Goal: Task Accomplishment & Management: Use online tool/utility

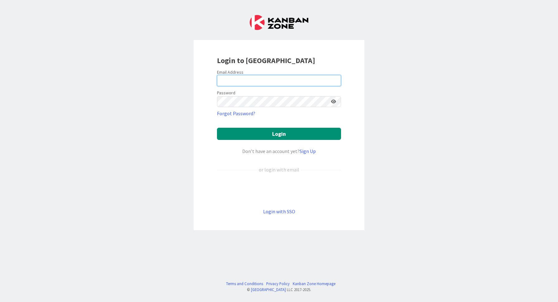
click at [270, 77] on input "email" at bounding box center [279, 80] width 124 height 11
type input "[EMAIL_ADDRESS][DOMAIN_NAME]"
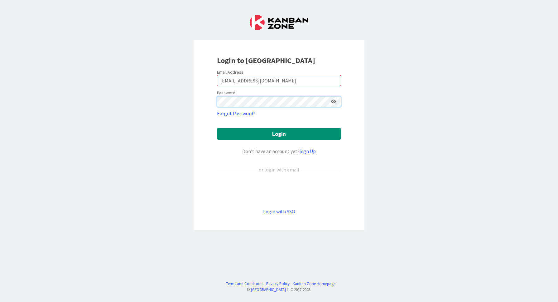
click at [217, 128] on button "Login" at bounding box center [279, 134] width 124 height 12
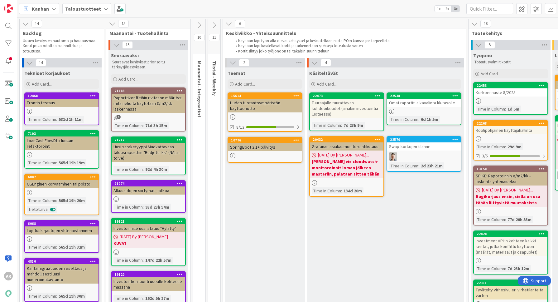
click at [94, 6] on b "Taloustuotteet" at bounding box center [83, 9] width 36 height 6
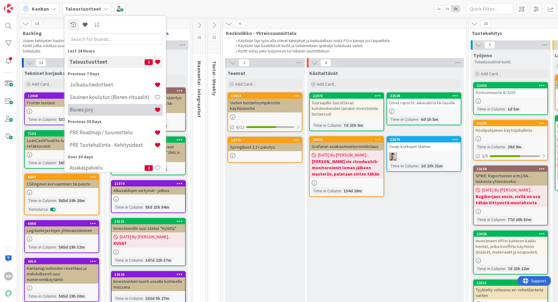
click at [89, 111] on h4 "Bisnes jory" at bounding box center [112, 109] width 85 height 6
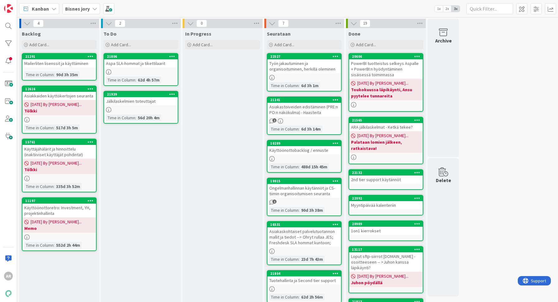
click at [216, 160] on div "In Progress Add Card..." at bounding box center [223, 235] width 80 height 415
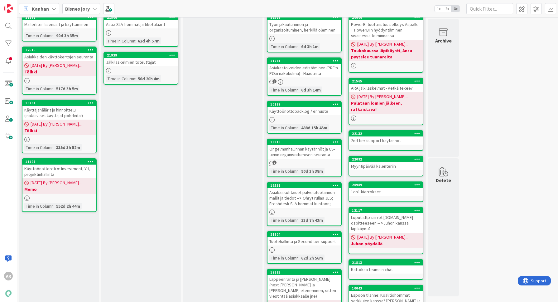
scroll to position [117, 0]
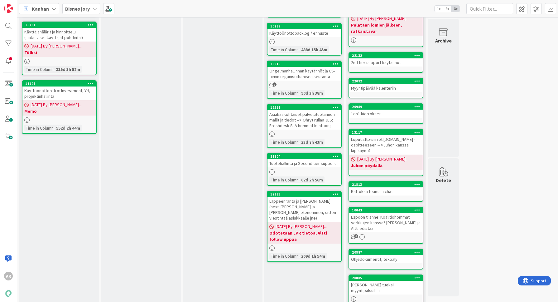
click at [284, 203] on div "Lappeenranta ja [PERSON_NAME] (next: [PERSON_NAME] ja [PERSON_NAME] eteneminen,…" at bounding box center [305, 209] width 74 height 25
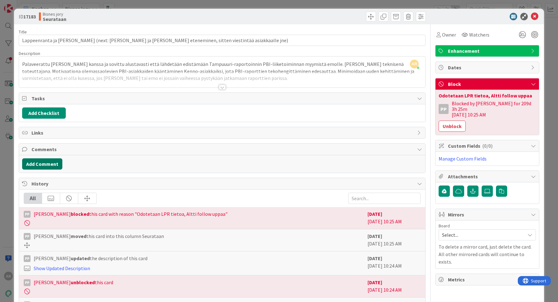
click at [51, 163] on button "Add Comment" at bounding box center [42, 163] width 40 height 11
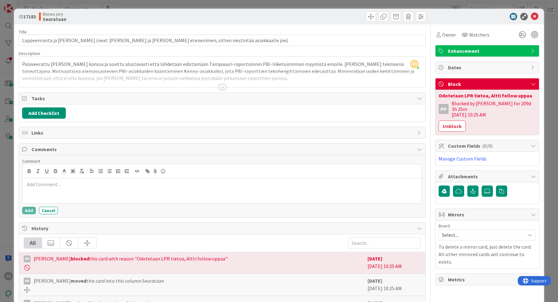
click at [73, 187] on div at bounding box center [222, 190] width 400 height 25
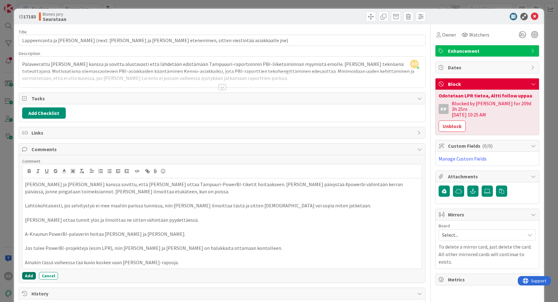
click at [27, 273] on button "Add" at bounding box center [29, 275] width 14 height 7
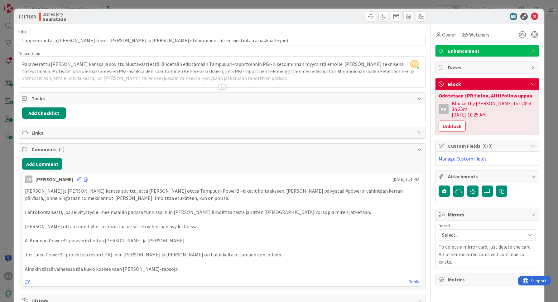
click at [2, 246] on div "ID 17183 Bisnes jory Seurataan Title 102 / 128 Lappeenranta ja [PERSON_NAME] (n…" at bounding box center [279, 151] width 558 height 302
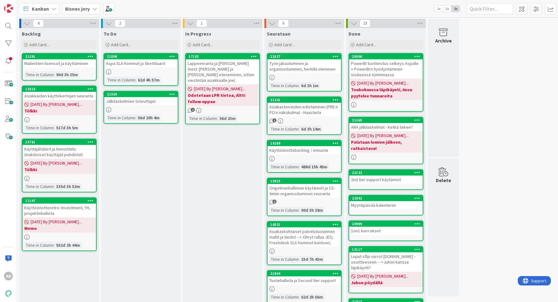
click at [77, 6] on b "Bisnes jory" at bounding box center [77, 9] width 25 height 6
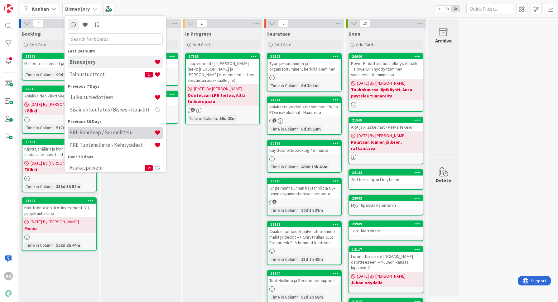
click at [114, 136] on div "PRE Roadmap / Suunnittelu" at bounding box center [115, 133] width 95 height 12
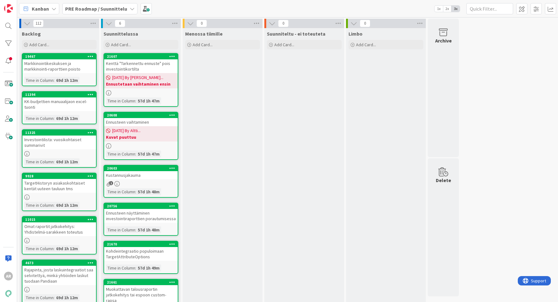
click at [104, 10] on b "PRE Roadmap / Suunnittelu" at bounding box center [96, 9] width 62 height 6
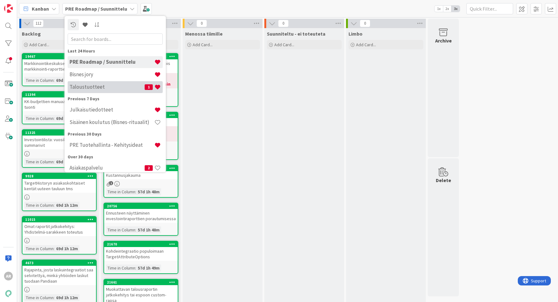
click at [95, 92] on div "Taloustuotteet 1" at bounding box center [115, 87] width 95 height 12
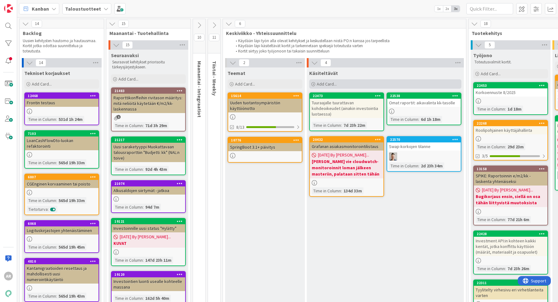
click at [334, 84] on span "Add Card..." at bounding box center [327, 84] width 20 height 6
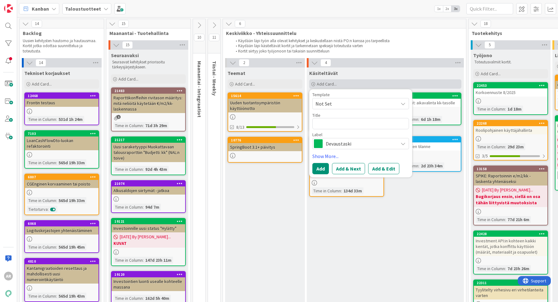
type textarea "x"
type textarea "E"
type textarea "x"
type textarea "Es"
type textarea "x"
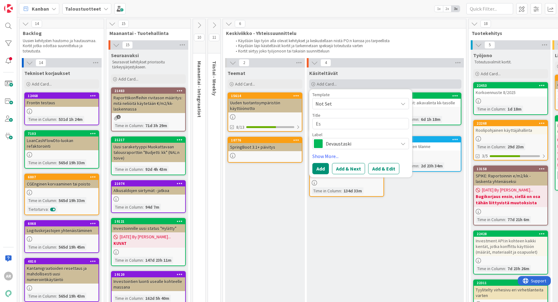
type textarea "Esp"
type textarea "x"
type textarea "Espo"
type textarea "x"
type textarea "Espoo"
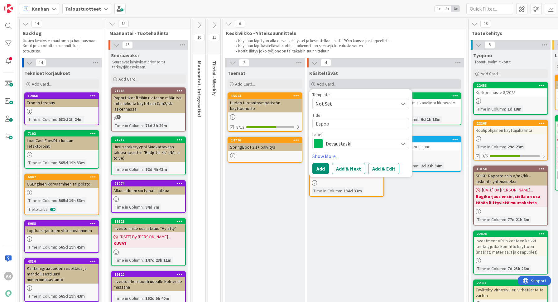
type textarea "x"
type textarea "Espoon"
type textarea "x"
type textarea "Espoon"
type textarea "x"
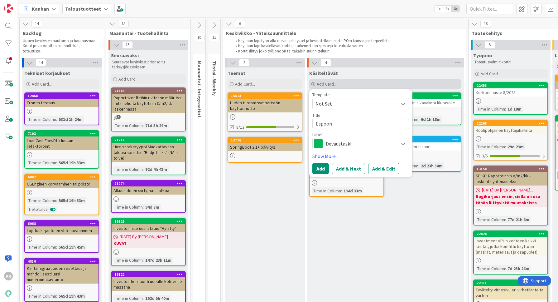
type textarea "Espoon v"
type textarea "x"
type textarea "Espoon vu"
type textarea "x"
type textarea "Espoon v"
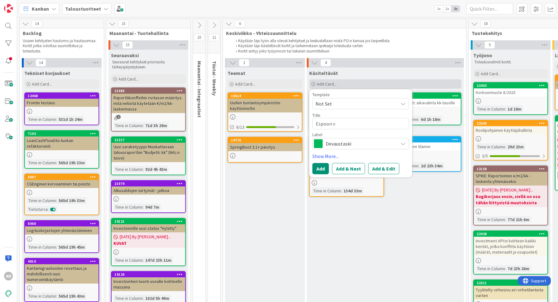
type textarea "x"
type textarea "Espoon"
type textarea "x"
type textarea "Espoon c"
type textarea "x"
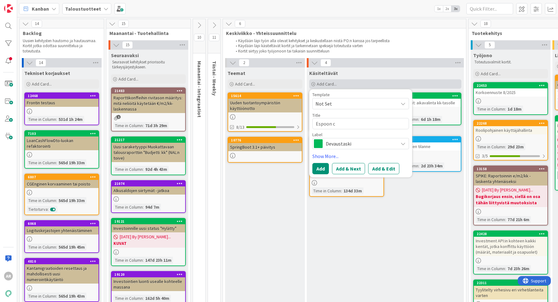
type textarea "Espoon cu"
type textarea "x"
type textarea "Espoon cus"
type textarea "x"
type textarea "Espoon cust"
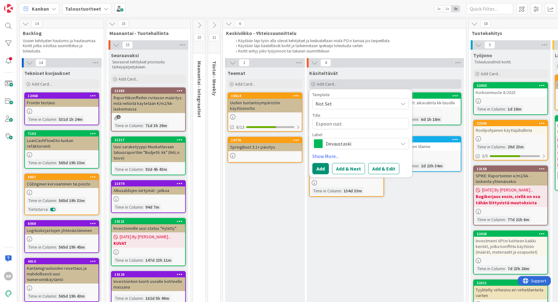
type textarea "x"
type textarea "Espoon custo"
type textarea "x"
type textarea "Espoon custom"
type textarea "x"
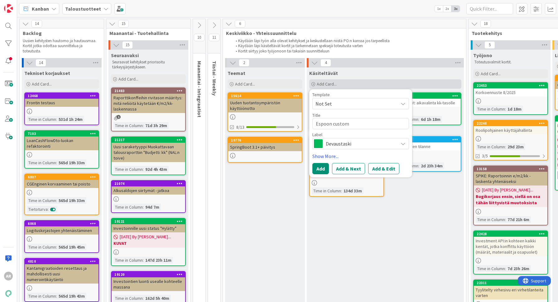
type textarea "Espoon custom"
type textarea "x"
type textarea "Espoon custom ""
type textarea "x"
type textarea "Espoon custom"
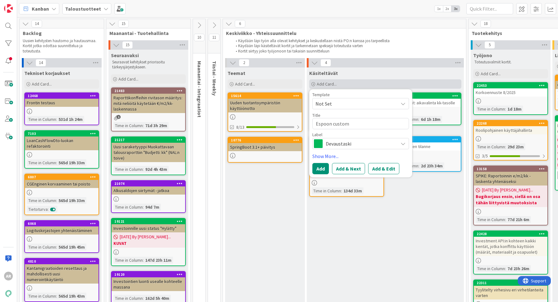
type textarea "x"
type textarea "Espoon custom m"
type textarea "x"
type textarea "Espoon custom"
type textarea "x"
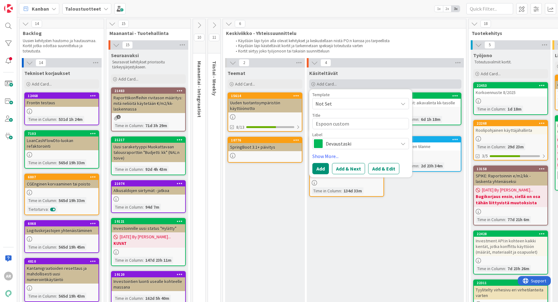
type textarea "Espoon custom ""
type textarea "x"
type textarea "Espoon custom "m"
type textarea "x"
type textarea "Espoon custom "mu"
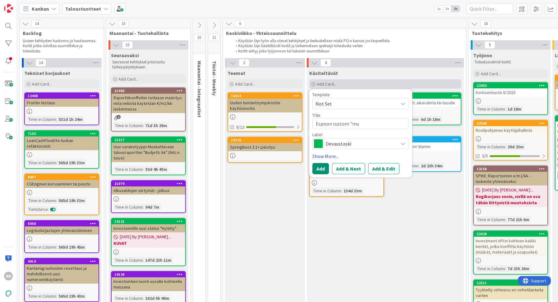
type textarea "x"
type textarea "Espoon custom "muo"
type textarea "x"
type textarea "Espoon custom "muokk"
type textarea "x"
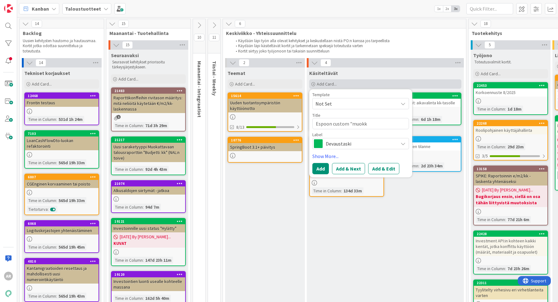
type textarea "Espoon custom "muokka"
type textarea "x"
type textarea "Espoon custom "muokkat"
type textarea "x"
type textarea "Espoon custom "muokkatt"
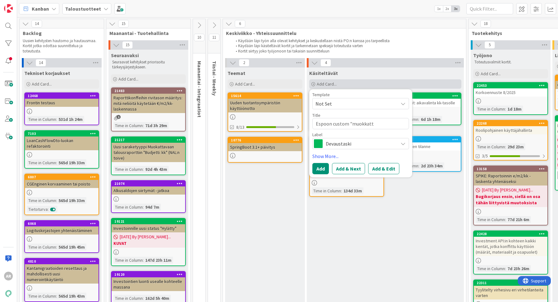
type textarea "x"
type textarea "Espoon custom "muokkatta"
type textarea "x"
type textarea "Espoon custom "muokkattav"
type textarea "x"
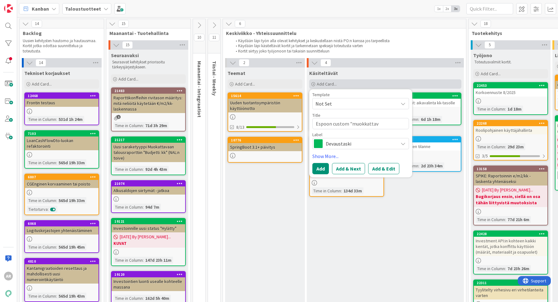
type textarea "Espoon custom "muokkattava"
type textarea "x"
type textarea "Espoon custom "muokkattava"
type textarea "x"
type textarea "Espoon custom "muokkattava t"
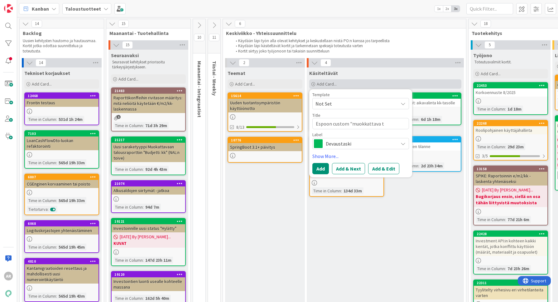
type textarea "x"
type textarea "Espoon custom "muokkattava ta"
type textarea "x"
type textarea "Espoon custom "muokkattava tal"
type textarea "x"
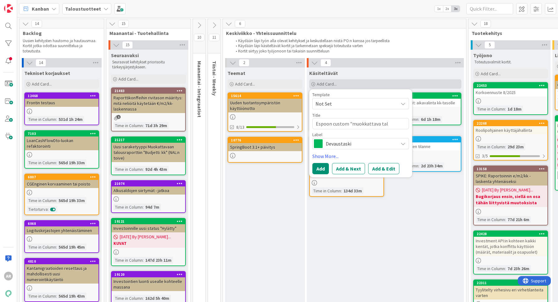
type textarea "Espoon custom "muokkattava talo"
type textarea "x"
type textarea "Espoon custom "muokkattava talou"
type textarea "x"
type textarea "Espoon custom "muokkattava talous"
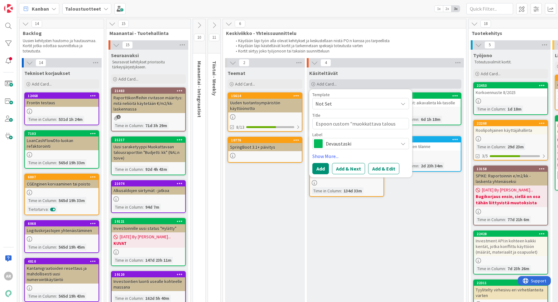
type textarea "x"
type textarea "Espoon custom "muokkattava talousr"
type textarea "x"
type textarea "Espoon custom "muokkattava talousrap"
type textarea "x"
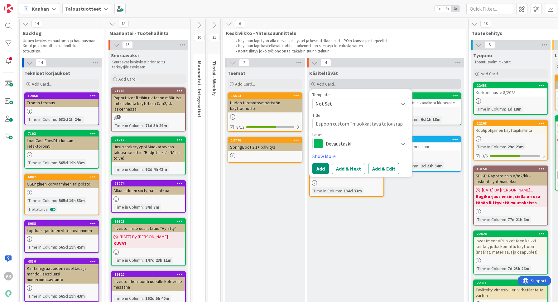
type textarea "Espoon custom "muokkattava talousrapo"
type textarea "x"
type textarea "Espoon custom "muokkattava talousrapor"
type textarea "x"
type textarea "Espoon custom "muokkattava talousraport"
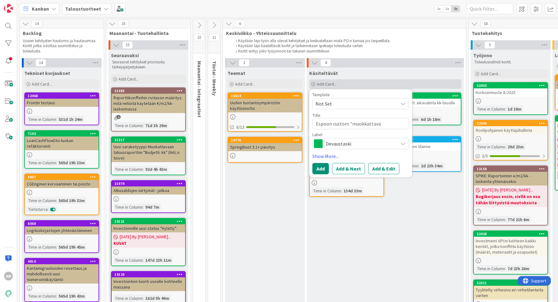
type textarea "x"
type textarea "Espoon custom "muokkattava talousraportt"
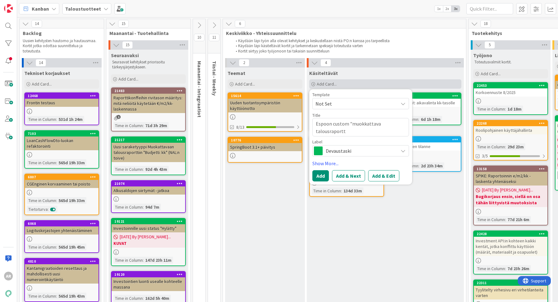
type textarea "x"
type textarea "Espoon custom "muokkattava talousraporttt"
type textarea "x"
type textarea "Espoon custom "muokkattava talousraportt"
type textarea "x"
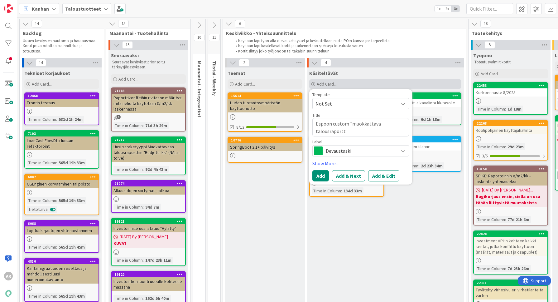
type textarea "Espoon custom "muokkattava talousraportti"
type textarea "x"
type textarea "Espoon custom "muokkattava talousraportti""
type textarea "x"
type textarea "Espoon custom "muokkattava talousraportti" k"
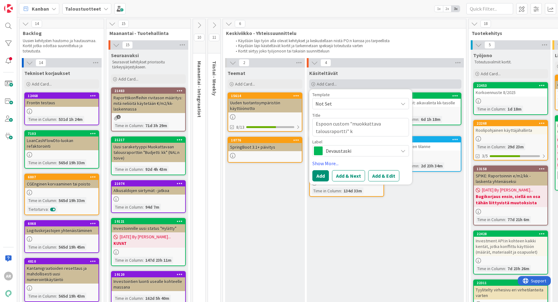
type textarea "x"
type textarea "Espoon custom "muokkattava talousraportti" ka"
type textarea "x"
type textarea "Espoon custom "muokkattava talousraportti" kai"
type textarea "x"
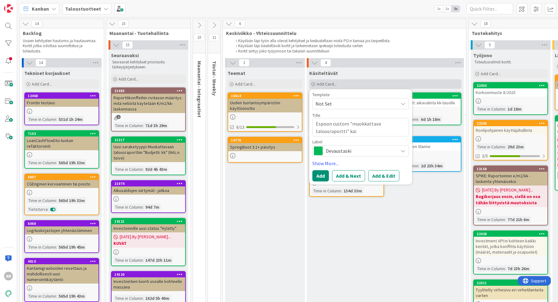
type textarea "Espoon custom "muokkattava talousraportti" kaik"
type textarea "x"
type textarea "Espoon custom "muokkattava talousraportti" kaiki"
type textarea "x"
type textarea "Espoon custom "muokkattava talousraportti" kaikil"
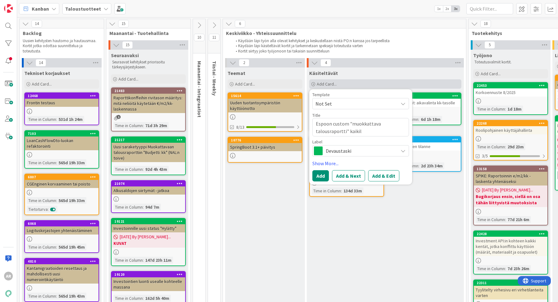
type textarea "x"
type textarea "Espoon custom "muokkattava talousraportti" kaikille"
type textarea "x"
type textarea "Espoon custom "muokkattava talousraportti" kaikille"
type textarea "x"
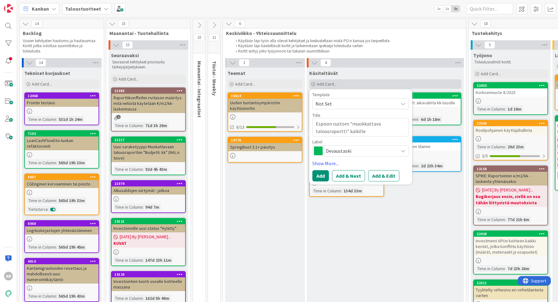
type textarea "Espoon custom "muokkattava talousraportti" kaikille a"
type textarea "x"
type textarea "Espoon custom "muokkattava talousraportti" kaikille as"
type textarea "x"
type textarea "Espoon custom "muokkattava talousraportti" kaikille asi"
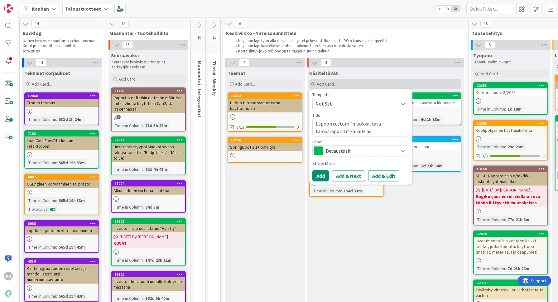
type textarea "x"
type textarea "Espoon custom "muokkattava talousraportti" kaikille asia"
type textarea "x"
type textarea "Espoon custom "muokkattava talousraportti" kaikille asiak"
type textarea "x"
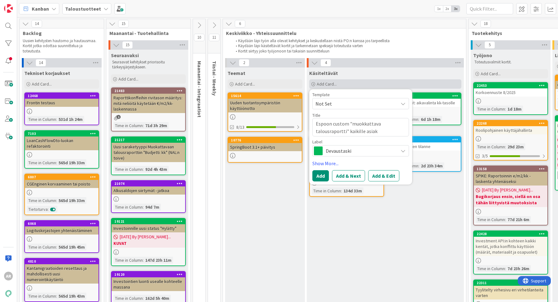
type textarea "Espoon custom "muokkattava talousraportti" kaikille asiakk"
type textarea "x"
type textarea "Espoon custom "muokkattava talousraportti" kaikille asiakkai"
type textarea "x"
type textarea "Espoon custom "muokkattava talousraportti" kaikille asiakkail"
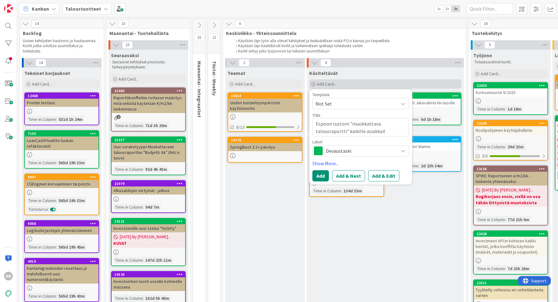
type textarea "x"
type textarea "Espoon custom "muokkattava talousraportti" kaikille asiakkaill"
type textarea "x"
type textarea "Espoon custom "muokkattava talousraportti" kaikille asiakkaille"
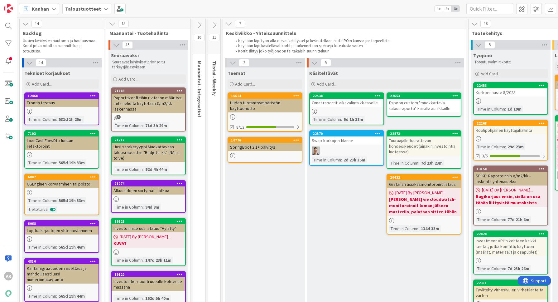
click at [86, 9] on b "Taloustuotteet" at bounding box center [83, 9] width 36 height 6
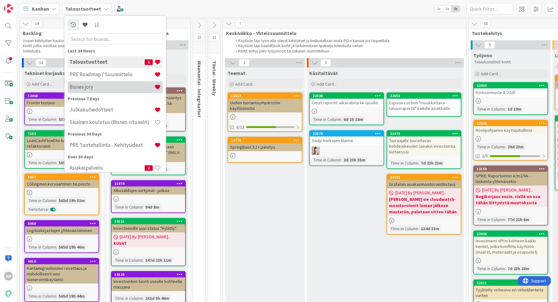
click at [96, 86] on h4 "Bisnes jory" at bounding box center [112, 87] width 85 height 6
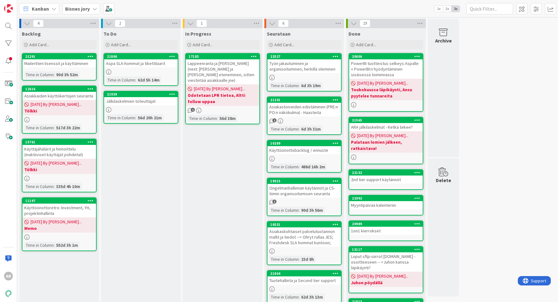
click at [229, 67] on div "Lappeenranta ja [PERSON_NAME] (next: [PERSON_NAME] ja [PERSON_NAME] eteneminen,…" at bounding box center [223, 71] width 74 height 25
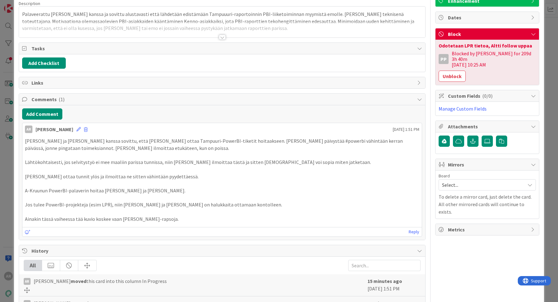
scroll to position [51, 0]
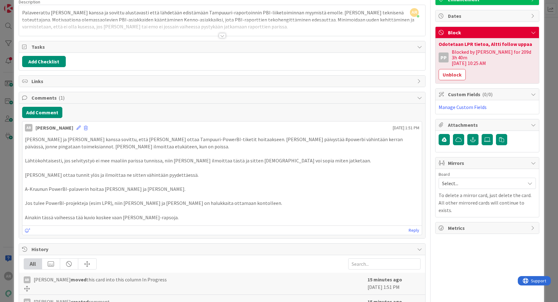
click at [9, 180] on div "ID 17183 Bisnes jory In Progress Title 102 / 128 Lappeenranta ja [PERSON_NAME] …" at bounding box center [279, 151] width 558 height 302
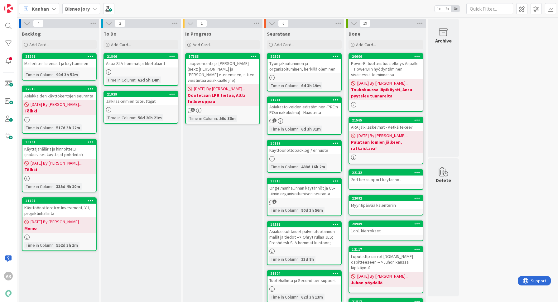
click at [226, 92] on b "Odotetaan LPR tietoa, Altti follow uppaa" at bounding box center [223, 98] width 70 height 12
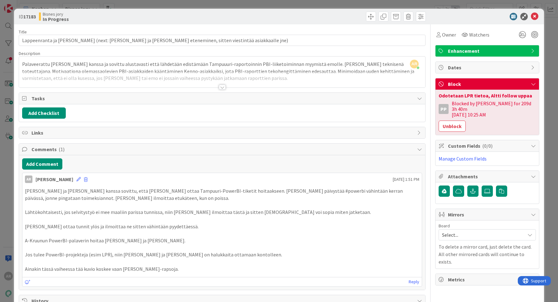
click at [8, 213] on div "ID 17183 Bisnes jory In Progress Title 102 / 128 Lappeenranta ja [PERSON_NAME] …" at bounding box center [279, 151] width 558 height 302
